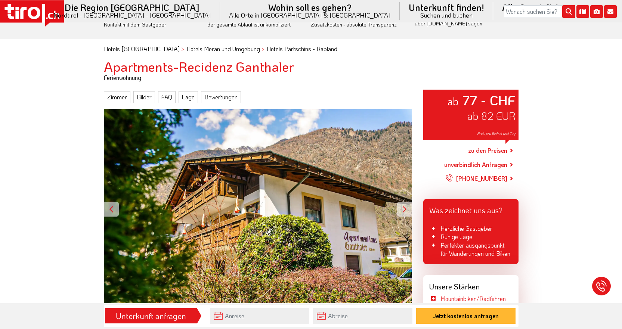
scroll to position [37, 0]
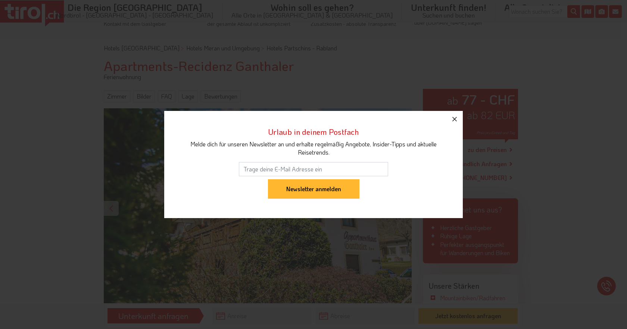
click at [455, 120] on icon "button" at bounding box center [454, 119] width 9 height 9
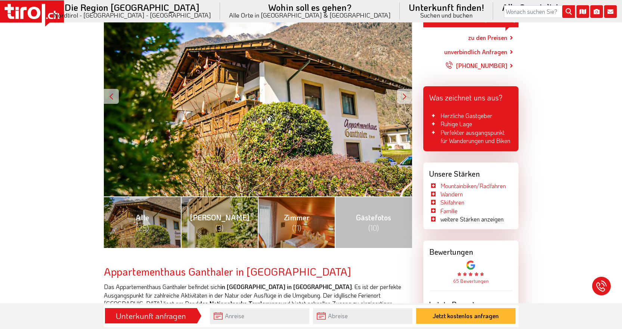
scroll to position [187, 0]
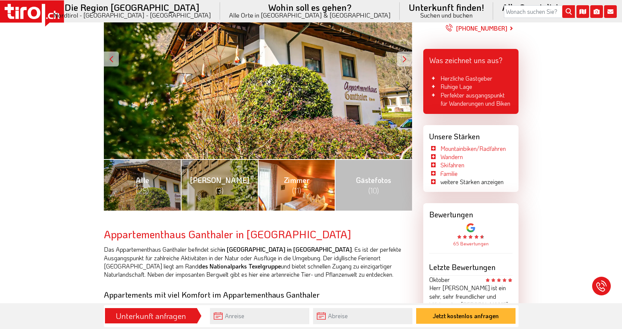
click at [315, 198] on link "Zimmer (11)" at bounding box center [296, 185] width 77 height 52
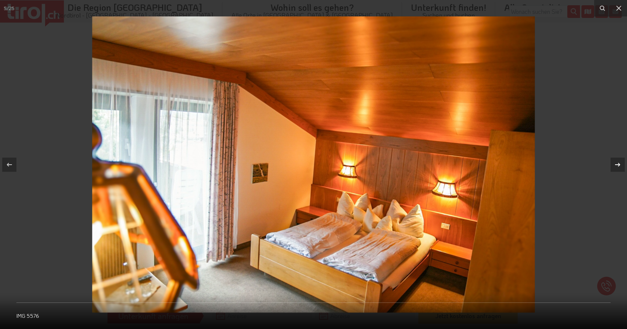
click at [618, 168] on icon at bounding box center [617, 164] width 9 height 9
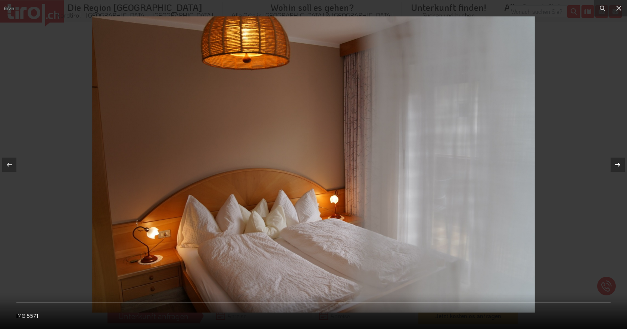
click at [618, 168] on icon at bounding box center [617, 164] width 9 height 9
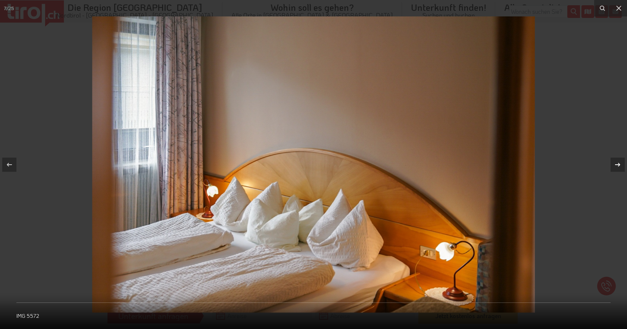
click at [618, 168] on icon at bounding box center [617, 164] width 9 height 9
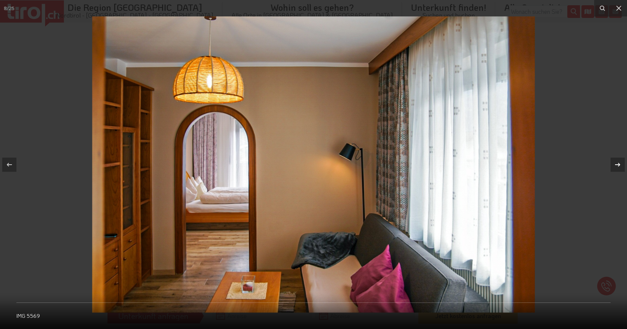
click at [618, 168] on icon at bounding box center [617, 164] width 9 height 9
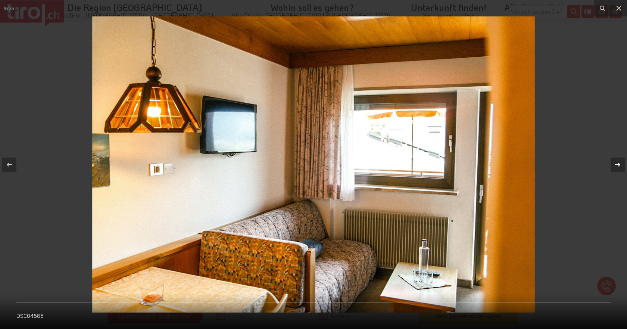
click at [618, 168] on icon at bounding box center [617, 164] width 9 height 9
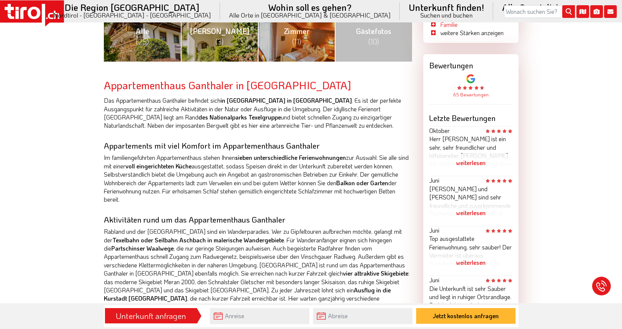
scroll to position [336, 0]
